Goal: Task Accomplishment & Management: Complete application form

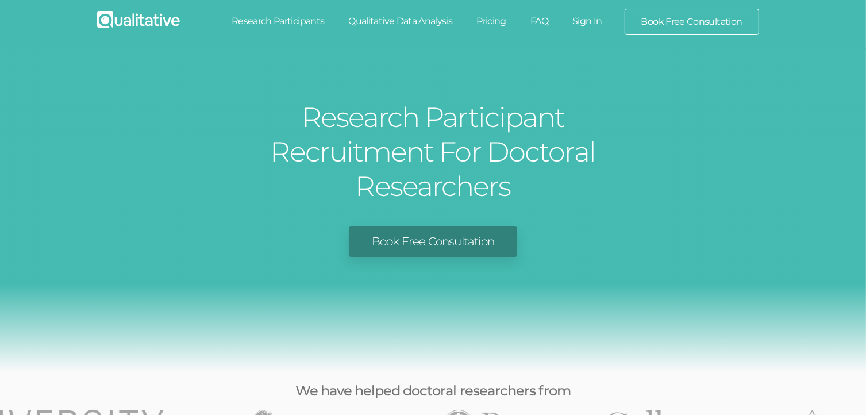
click at [283, 17] on link "Research Participants" at bounding box center [277, 21] width 117 height 25
